Goal: Task Accomplishment & Management: Use online tool/utility

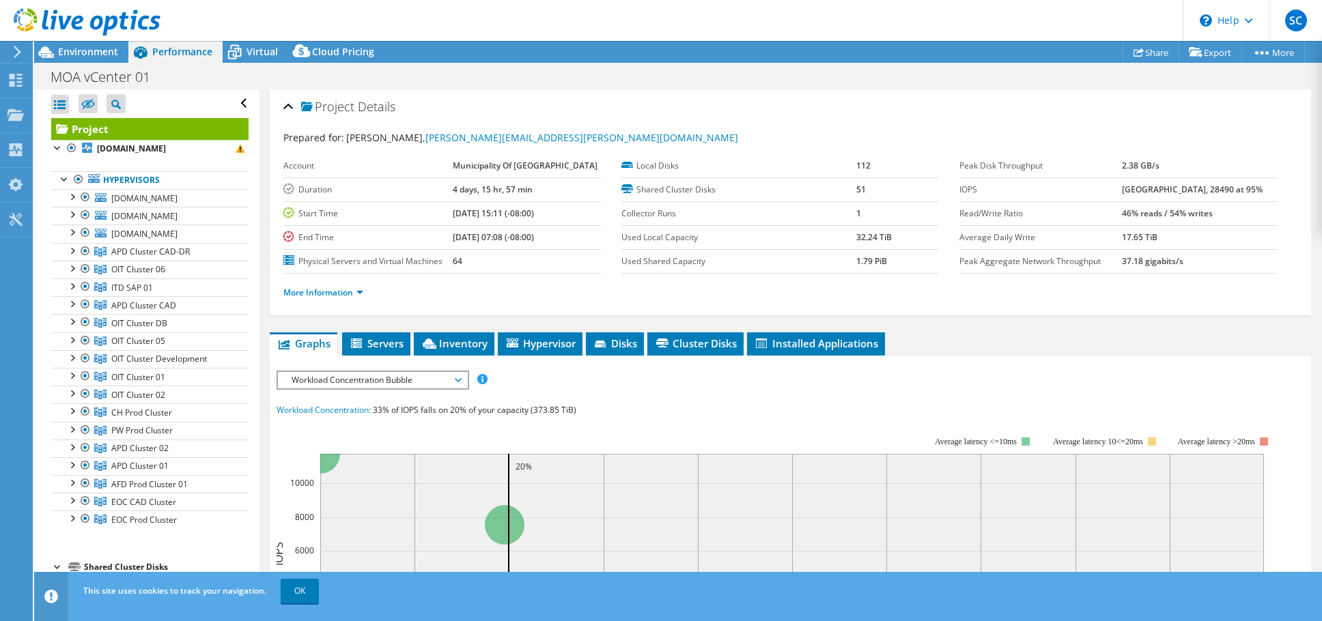
select select "USWest"
select select "USD"
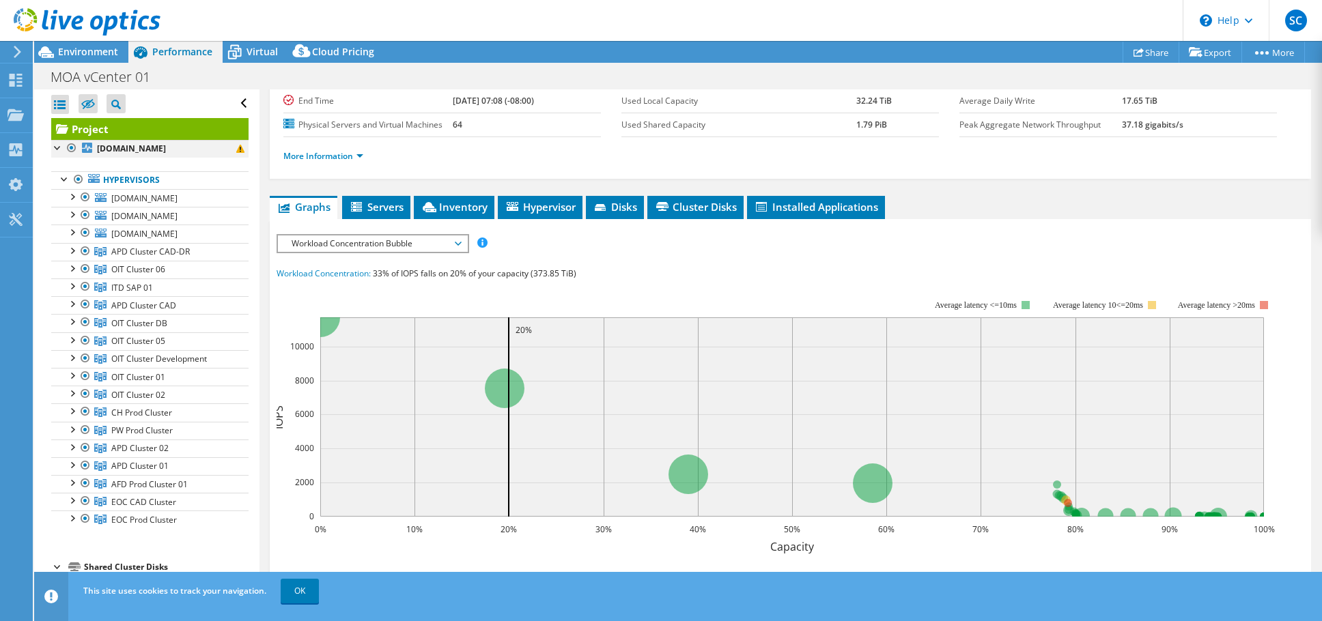
click at [59, 149] on div at bounding box center [58, 147] width 14 height 14
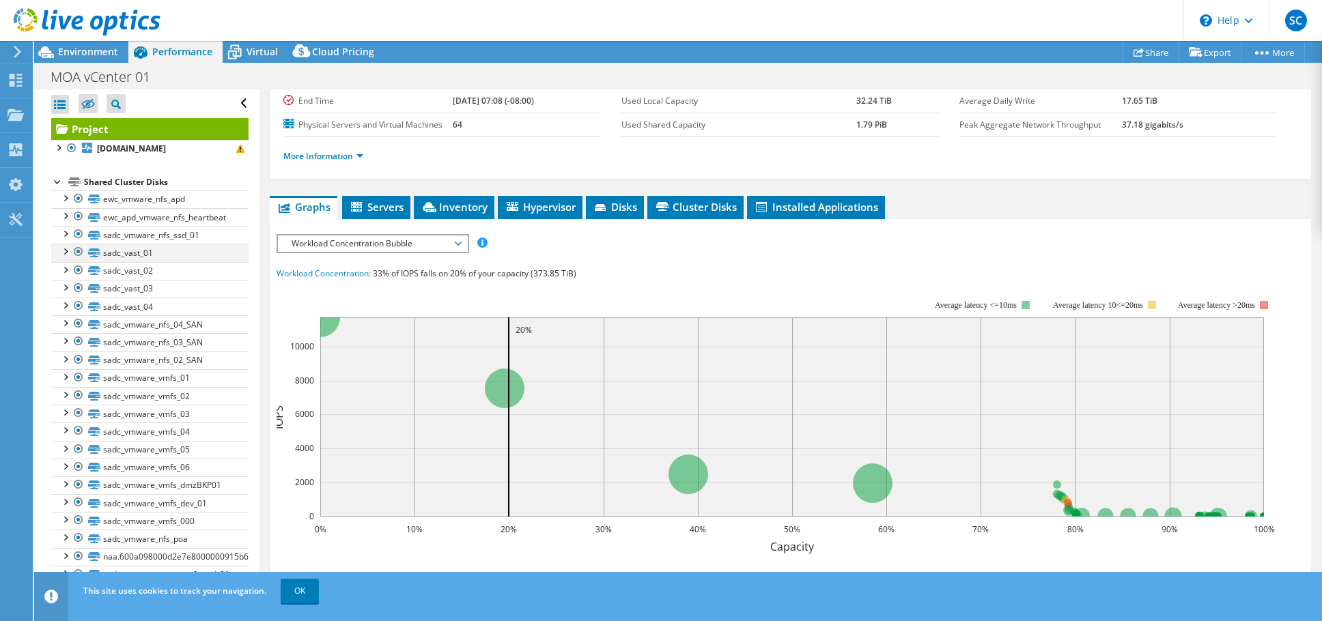
click at [66, 248] on div at bounding box center [65, 251] width 14 height 14
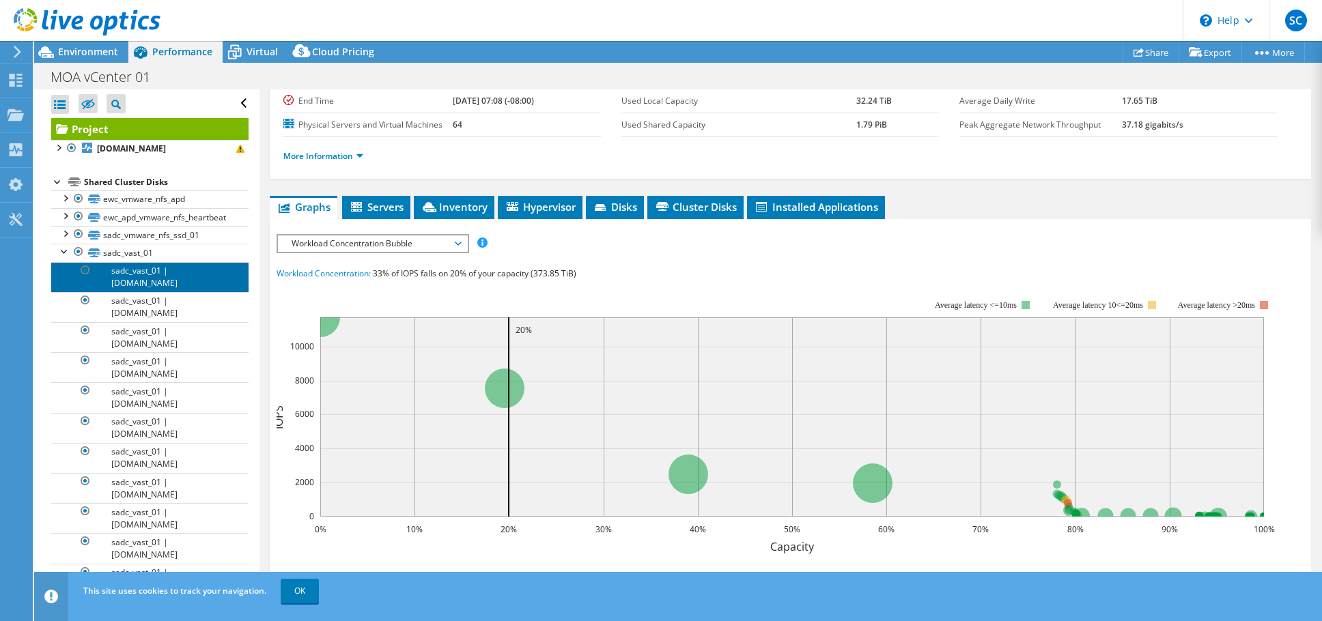
click at [145, 270] on link "sadc_vast_01 | [DOMAIN_NAME]" at bounding box center [149, 277] width 197 height 30
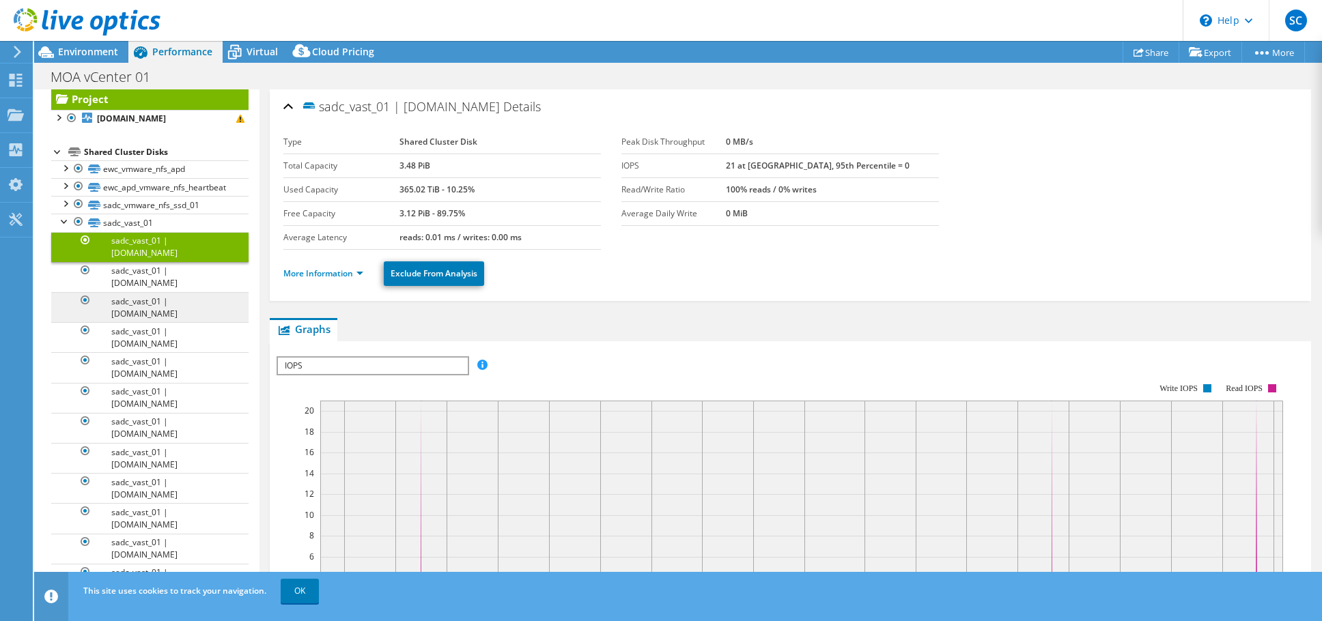
scroll to position [0, 0]
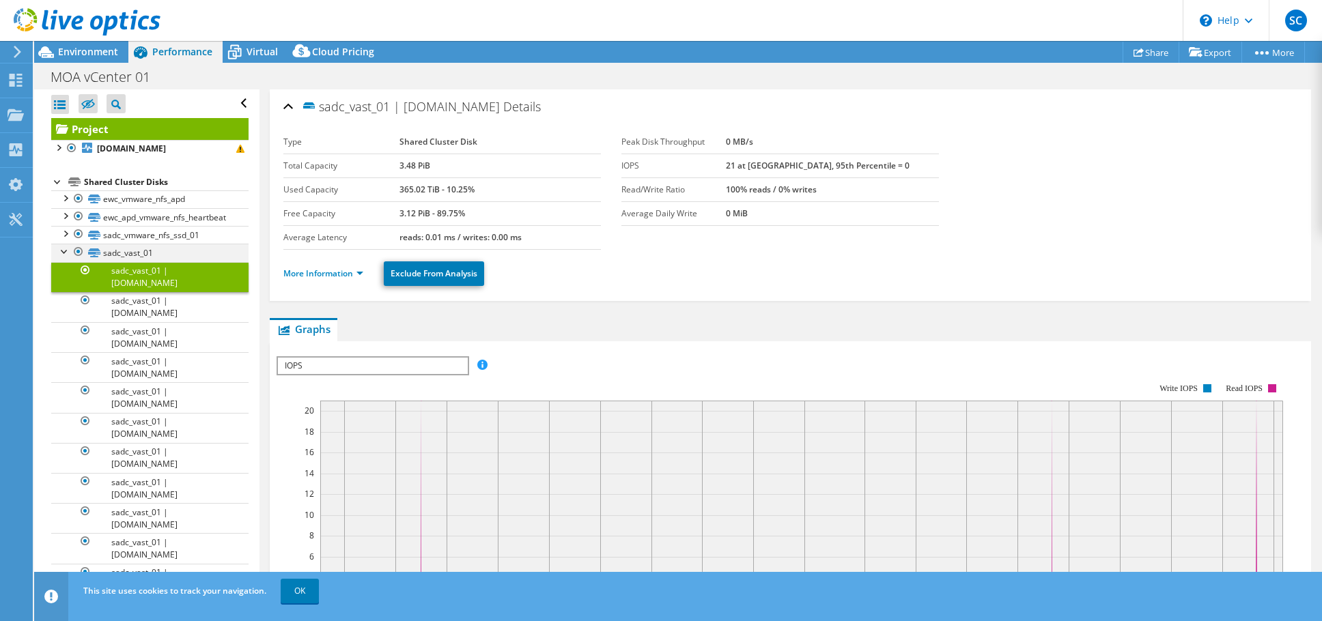
click at [60, 253] on div at bounding box center [65, 251] width 14 height 14
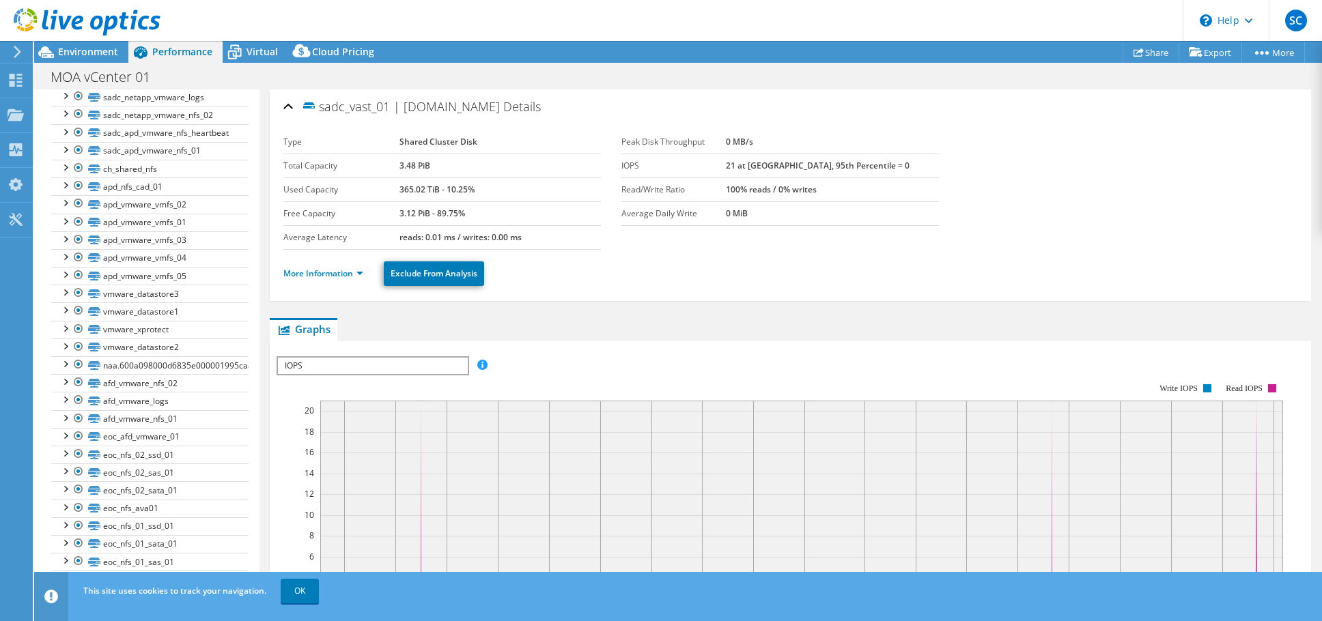
scroll to position [517, 0]
click at [66, 371] on div at bounding box center [65, 378] width 14 height 14
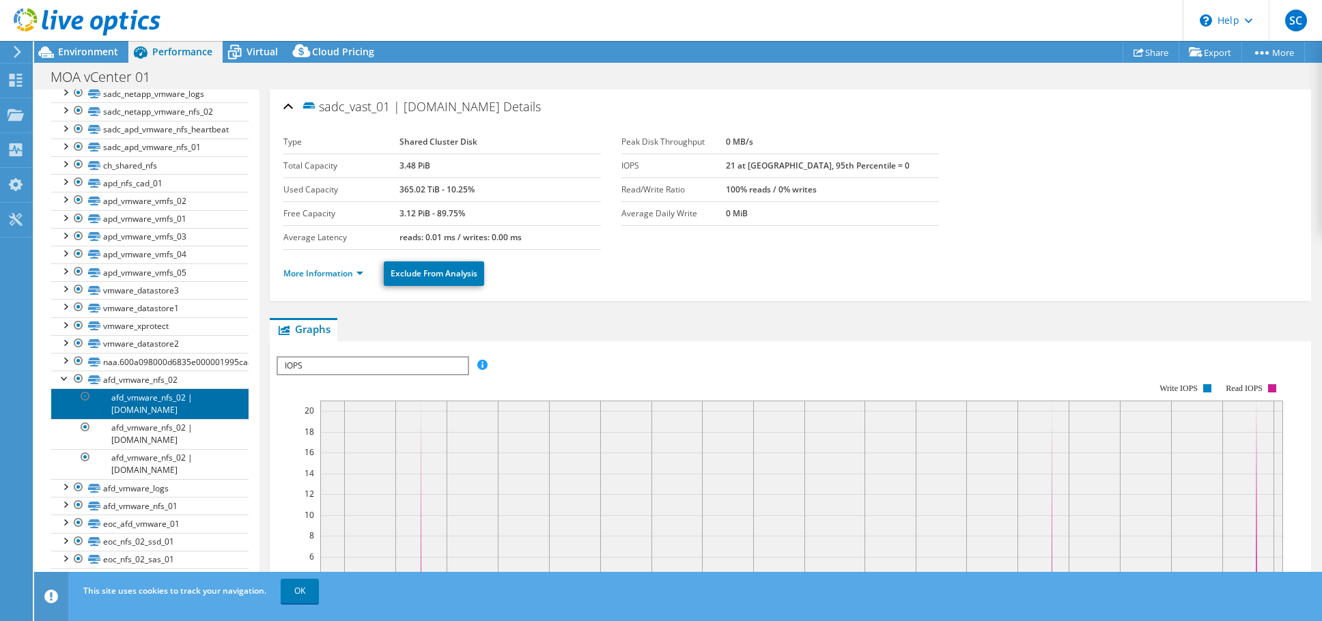
click at [155, 398] on link "afd_vmware_nfs_02 | [DOMAIN_NAME]" at bounding box center [149, 403] width 197 height 30
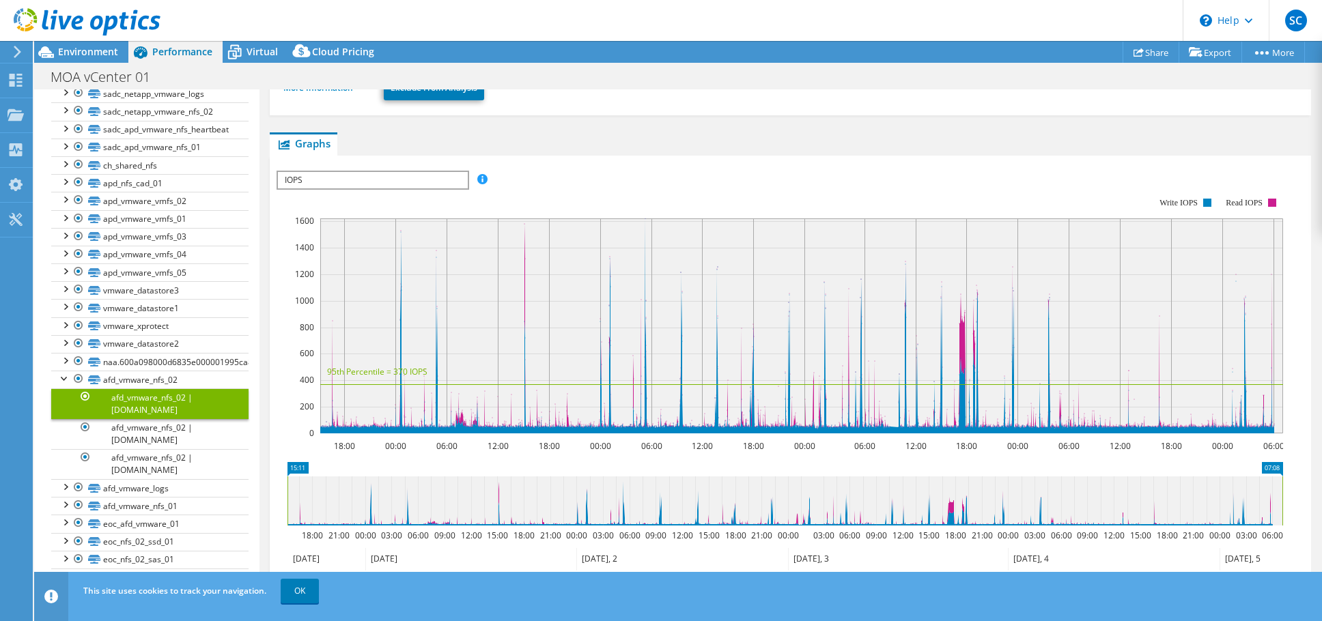
scroll to position [205, 0]
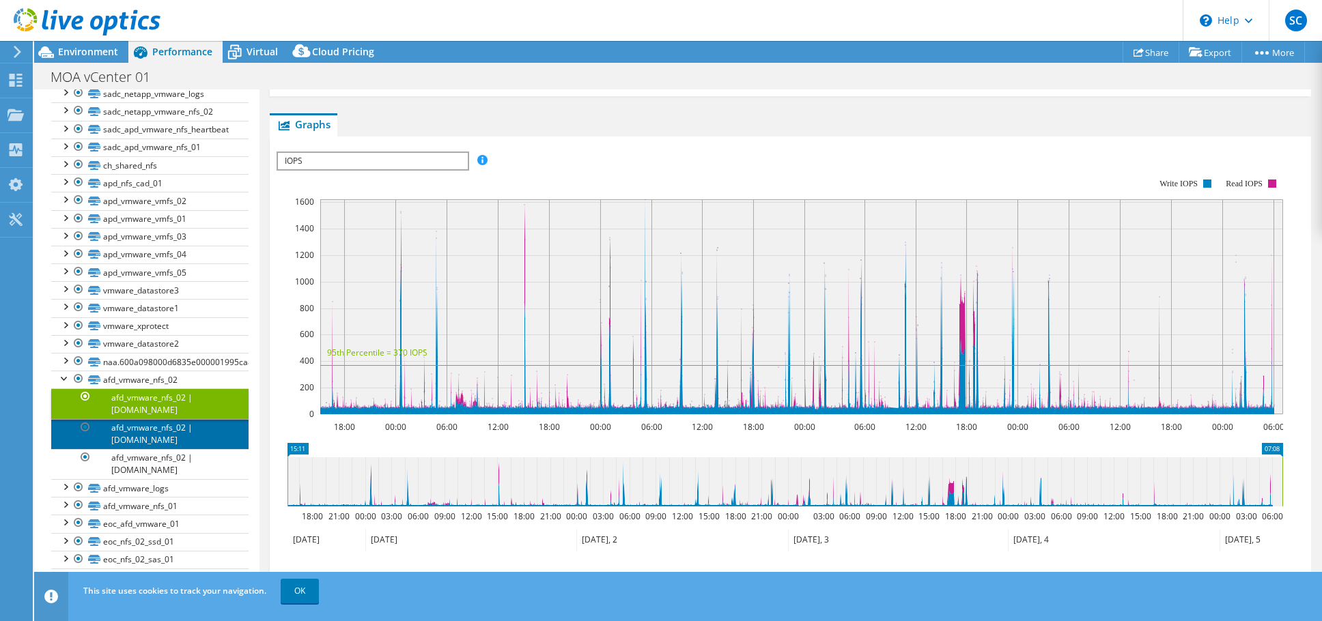
click at [145, 428] on link "afd_vmware_nfs_02 | [DOMAIN_NAME]" at bounding box center [149, 434] width 197 height 30
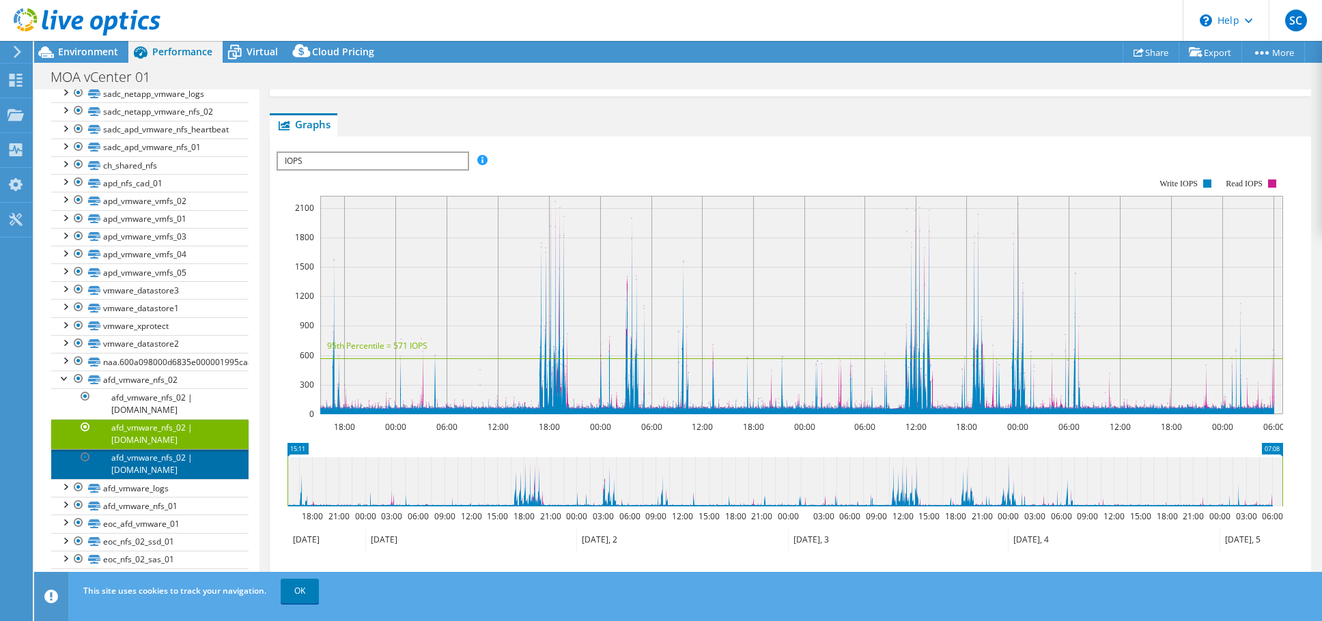
click at [147, 450] on link "afd_vmware_nfs_02 | [DOMAIN_NAME]" at bounding box center [149, 464] width 197 height 30
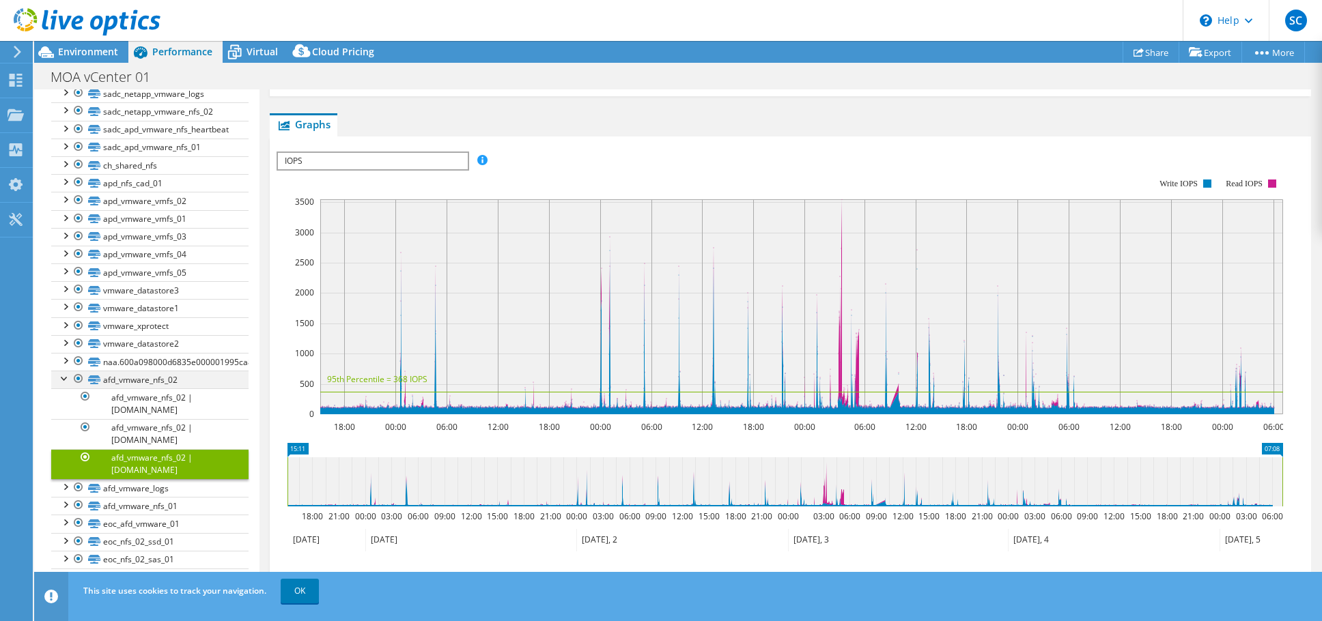
click at [60, 372] on div at bounding box center [65, 378] width 14 height 14
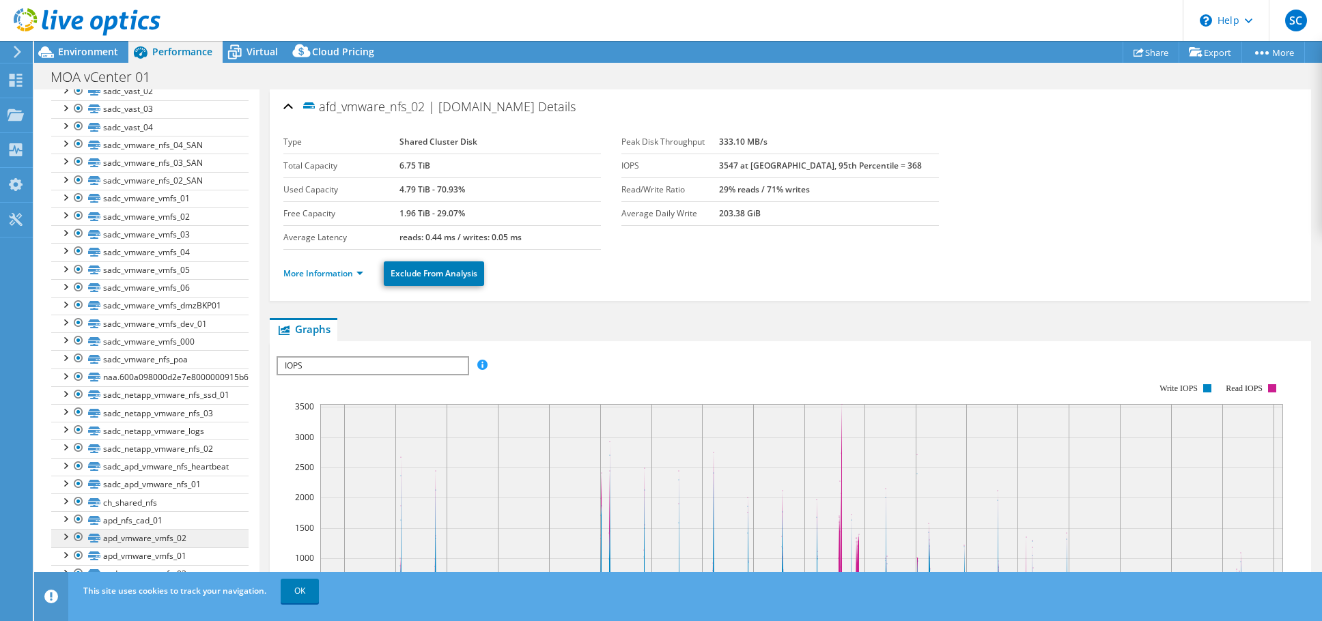
scroll to position [175, 0]
click at [1288, 19] on span "SC" at bounding box center [1296, 21] width 22 height 22
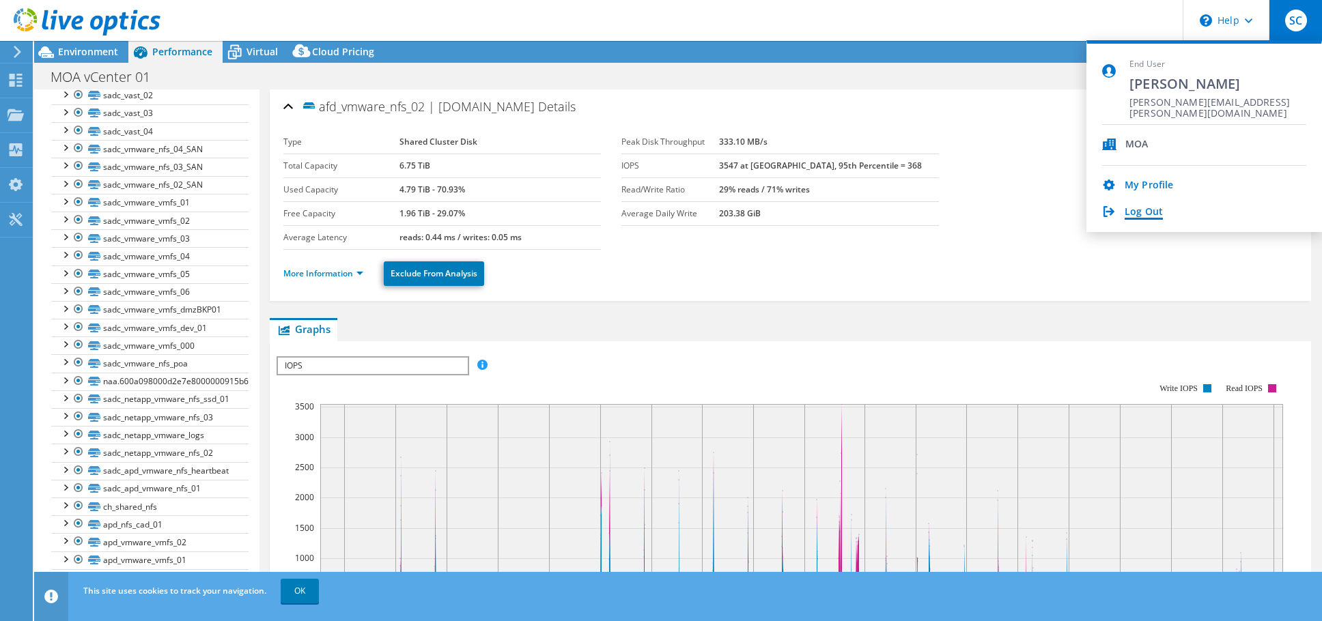
click at [1152, 208] on link "Log Out" at bounding box center [1143, 212] width 38 height 13
